Goal: Transaction & Acquisition: Purchase product/service

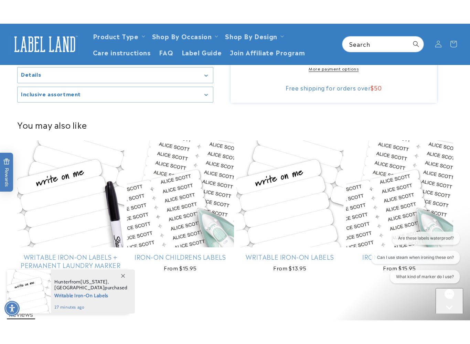
scroll to position [318, 0]
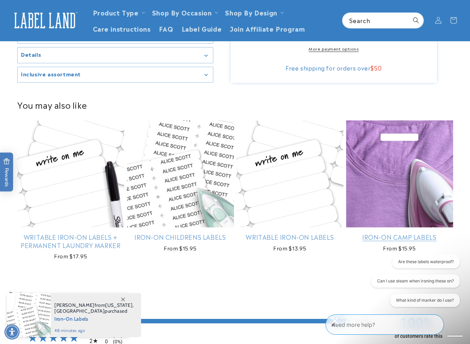
click at [409, 233] on link "Iron-On Camp Labels" at bounding box center [399, 237] width 107 height 8
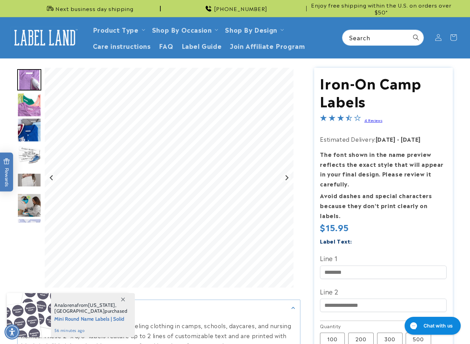
click at [28, 100] on img "Go to slide 2" at bounding box center [29, 105] width 24 height 24
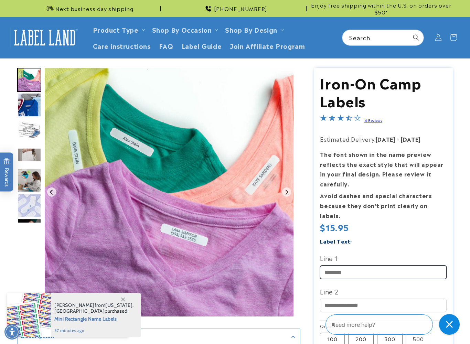
click at [388, 265] on input "Line 1" at bounding box center [383, 271] width 127 height 13
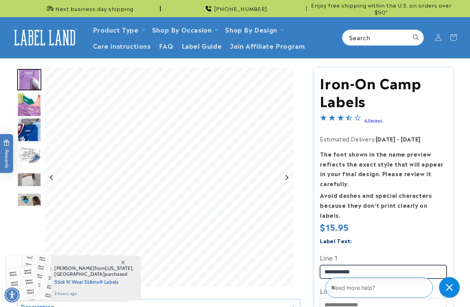
type input "**********"
click at [35, 107] on img "Go to slide 2" at bounding box center [29, 105] width 24 height 24
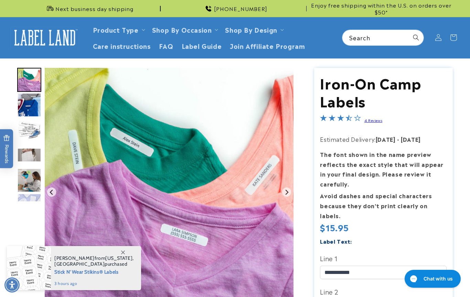
click at [33, 137] on img "Go to slide 4" at bounding box center [29, 130] width 24 height 24
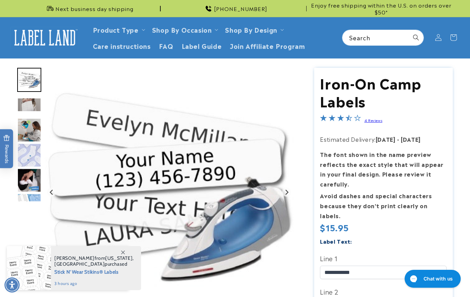
click at [32, 163] on img "Go to slide 7" at bounding box center [29, 155] width 24 height 24
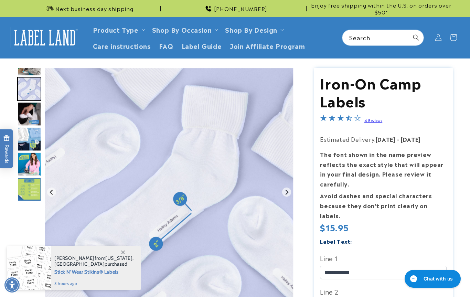
click at [28, 170] on img "Go to slide 10" at bounding box center [29, 164] width 24 height 24
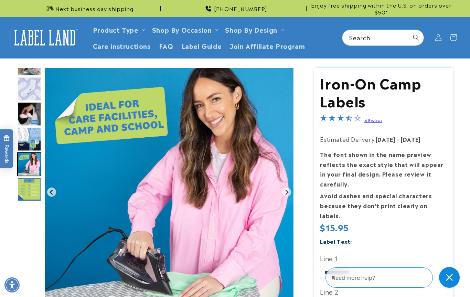
click at [27, 197] on img "Go to slide 11" at bounding box center [29, 189] width 24 height 24
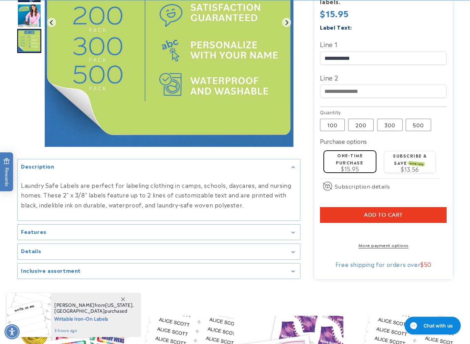
scroll to position [214, 0]
click at [322, 227] on shopify-apple-pay-button at bounding box center [321, 231] width 2 height 8
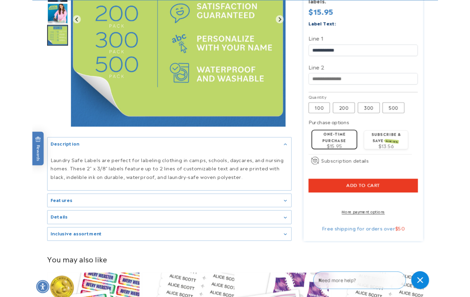
scroll to position [233, 0]
